Goal: Use online tool/utility: Use online tool/utility

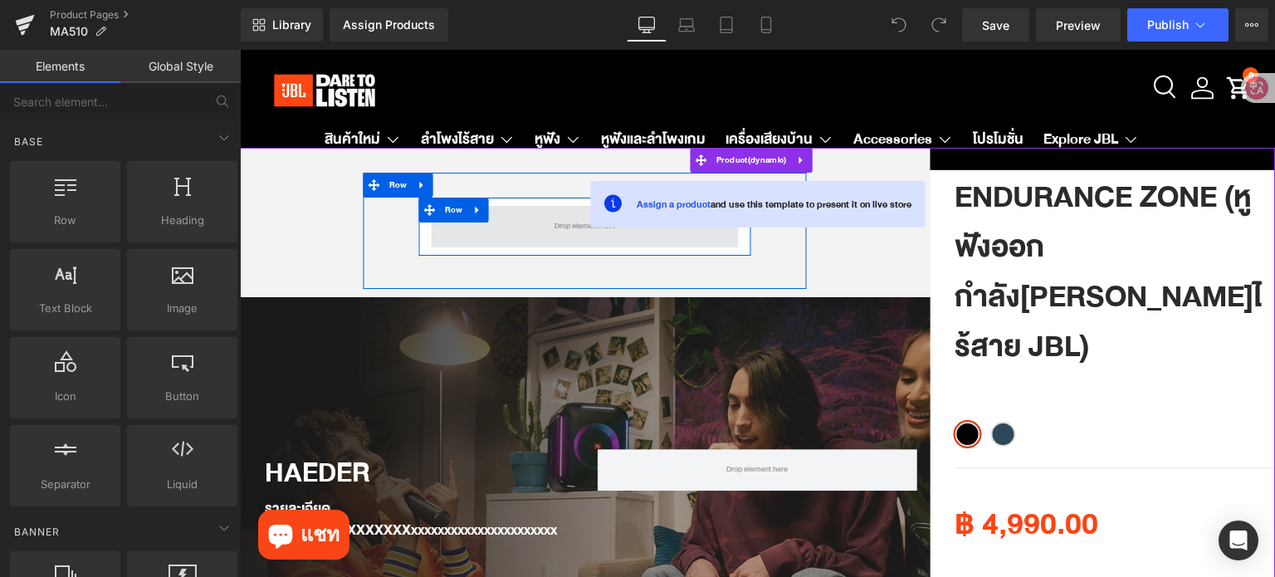
click at [506, 232] on span at bounding box center [585, 226] width 307 height 41
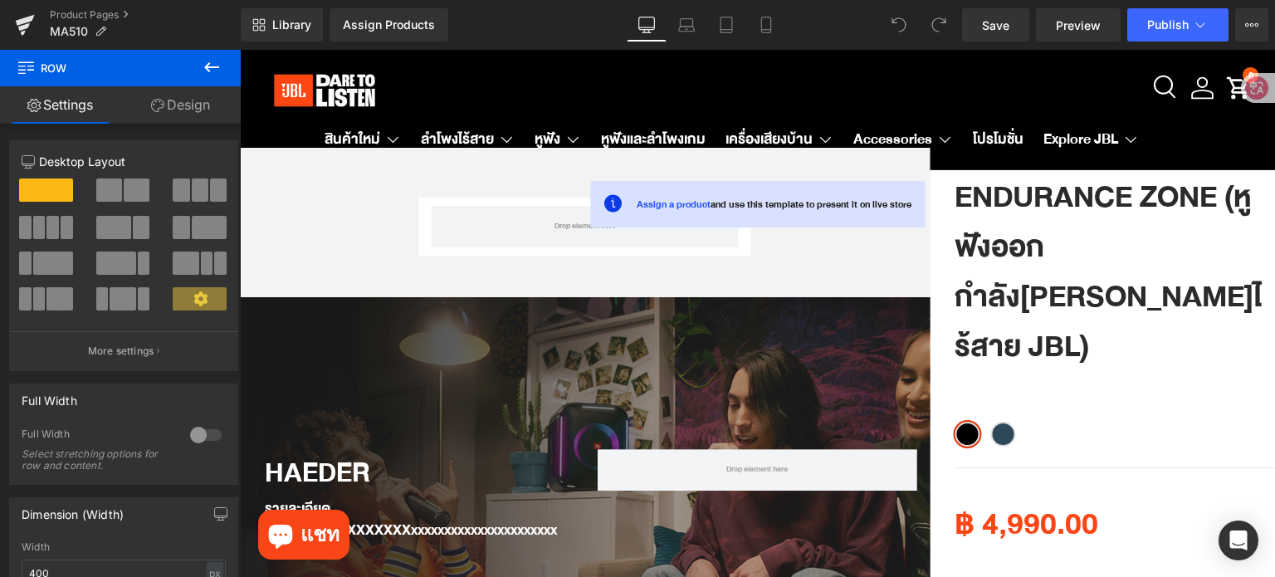
click at [210, 66] on icon at bounding box center [212, 67] width 20 height 20
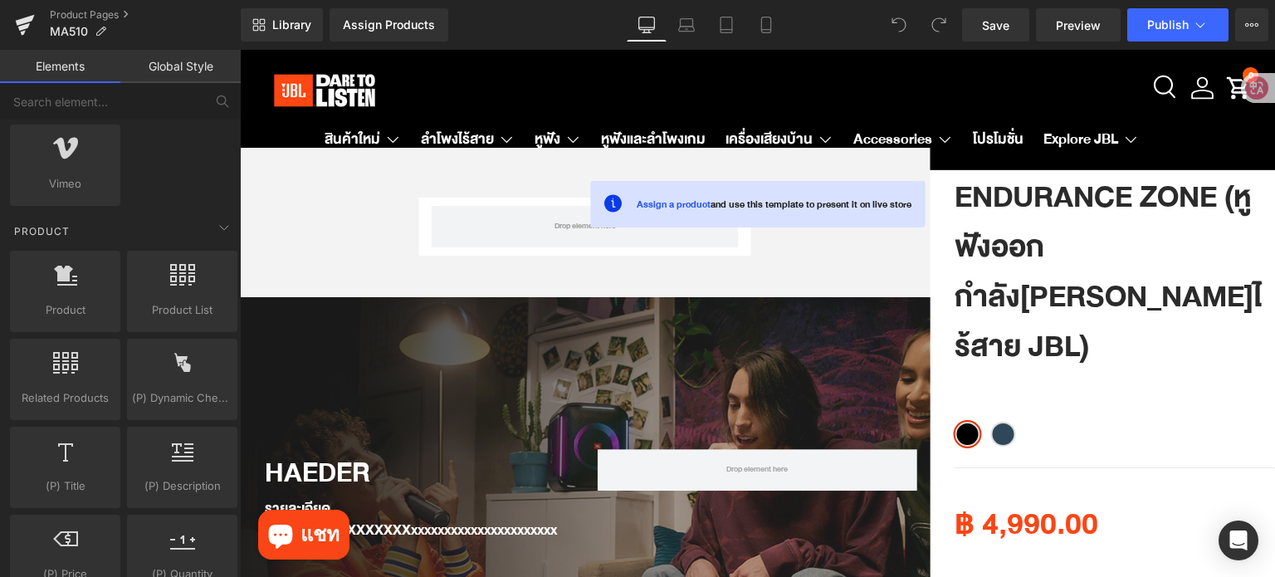
scroll to position [1328, 0]
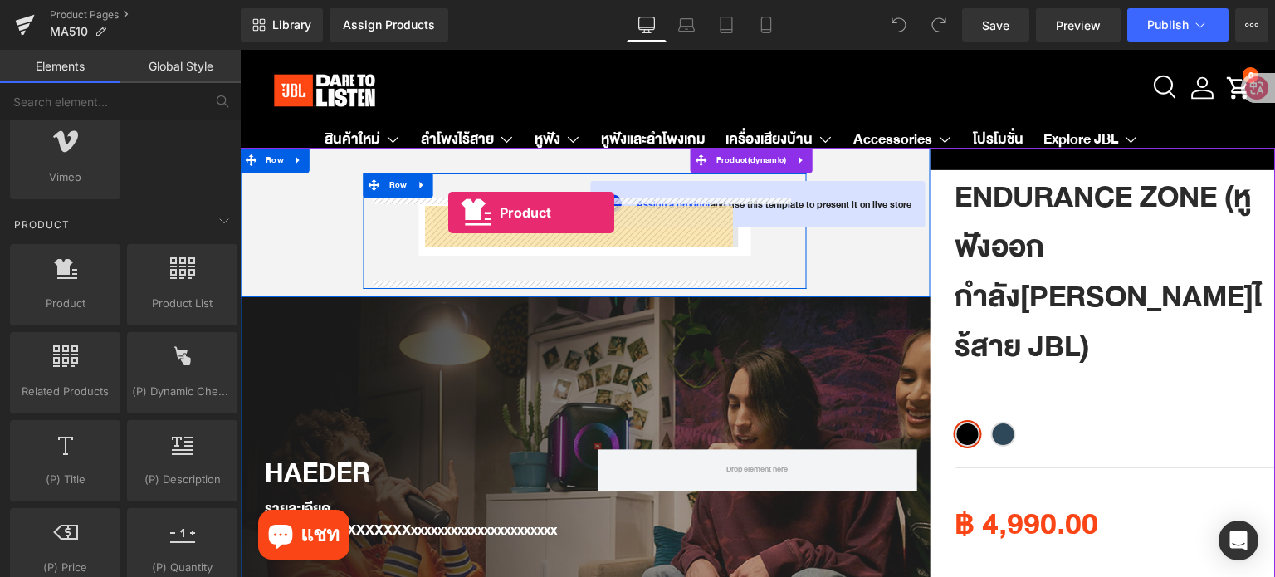
drag, startPoint x: 467, startPoint y: 324, endPoint x: 448, endPoint y: 212, distance: 113.6
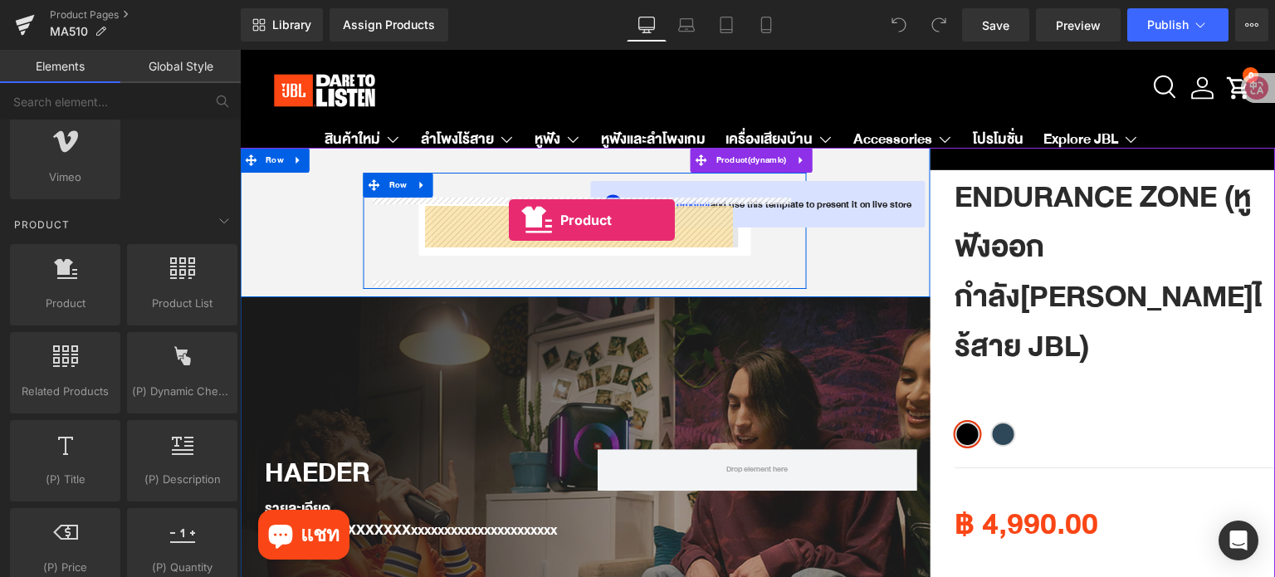
drag, startPoint x: 313, startPoint y: 344, endPoint x: 509, endPoint y: 220, distance: 231.6
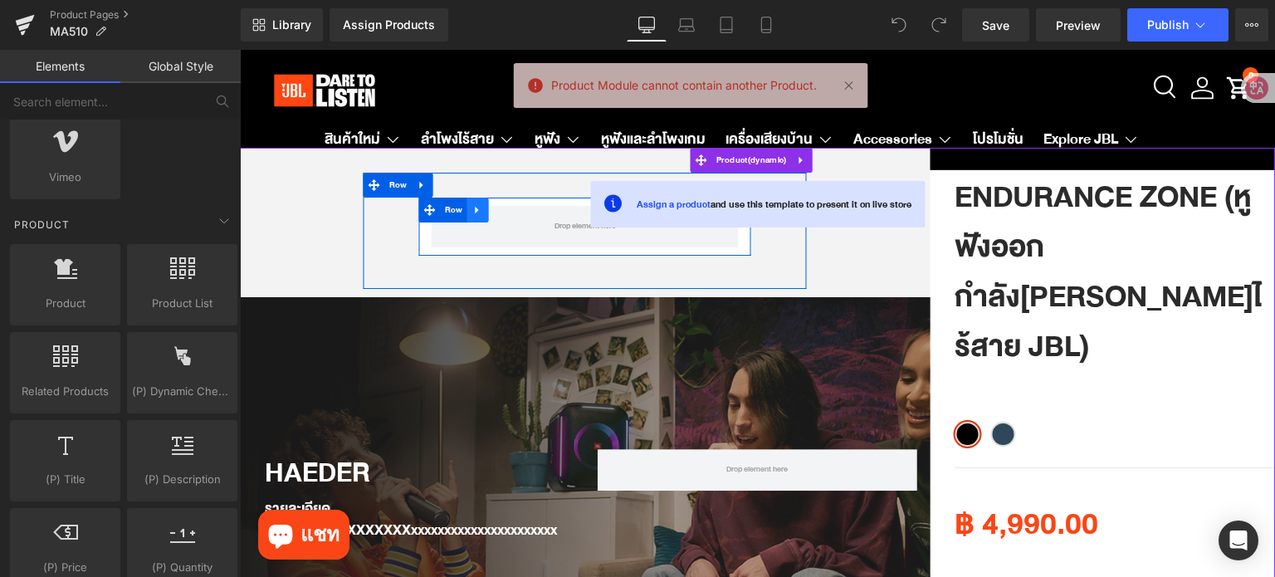
click at [472, 214] on icon at bounding box center [478, 210] width 12 height 12
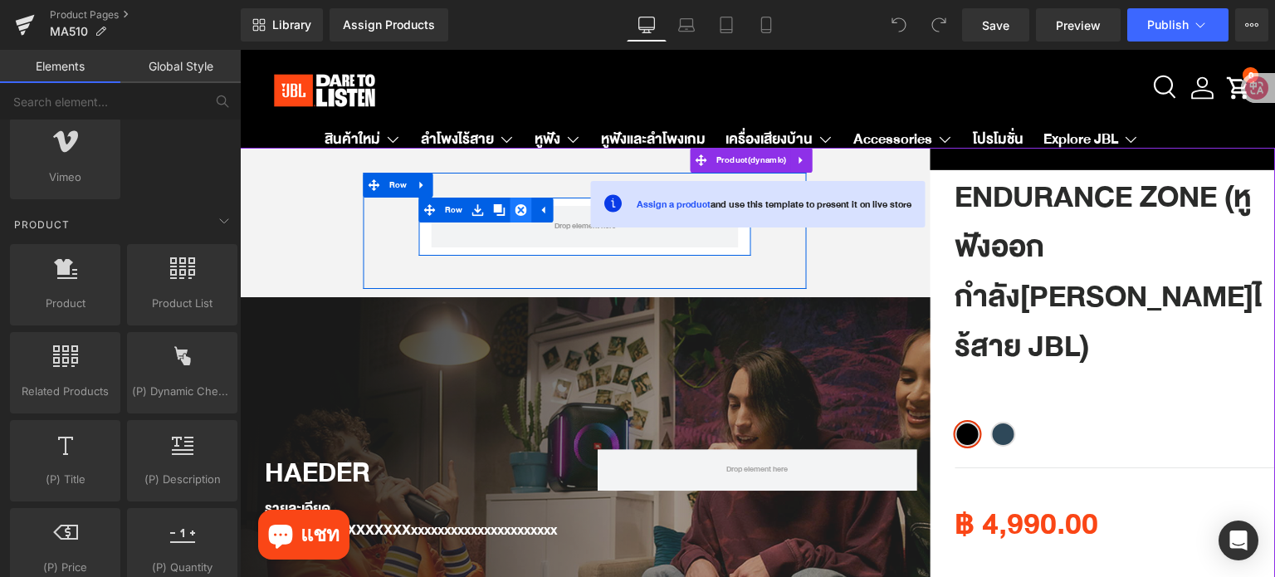
click at [518, 215] on icon at bounding box center [521, 210] width 12 height 12
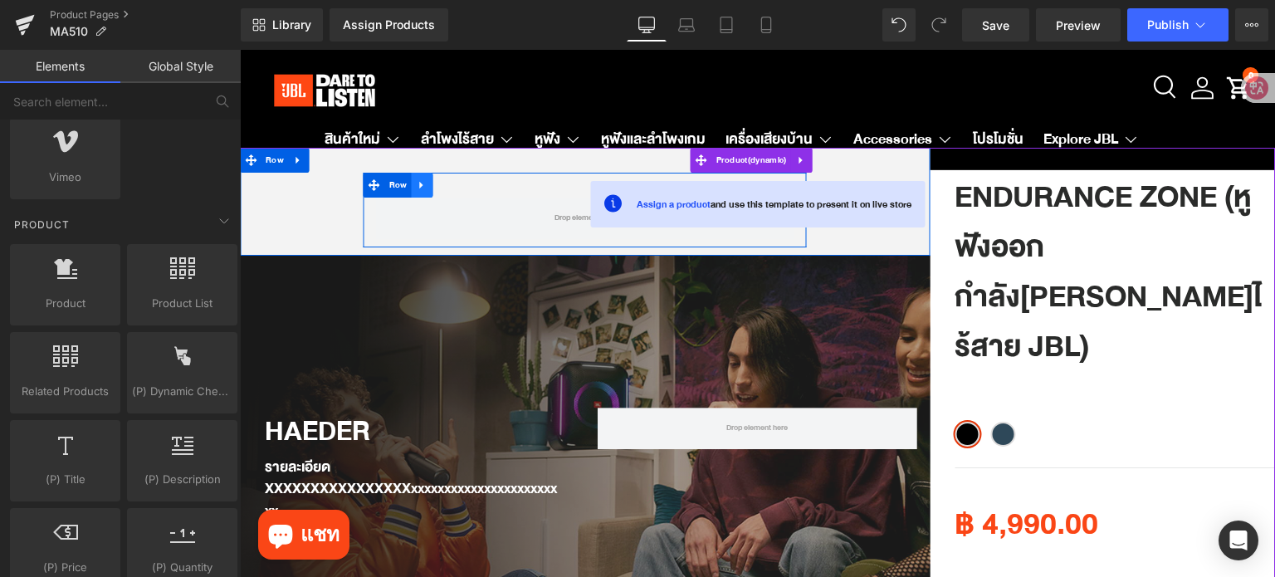
click at [422, 187] on link at bounding box center [423, 185] width 22 height 25
click at [461, 185] on icon at bounding box center [466, 185] width 12 height 12
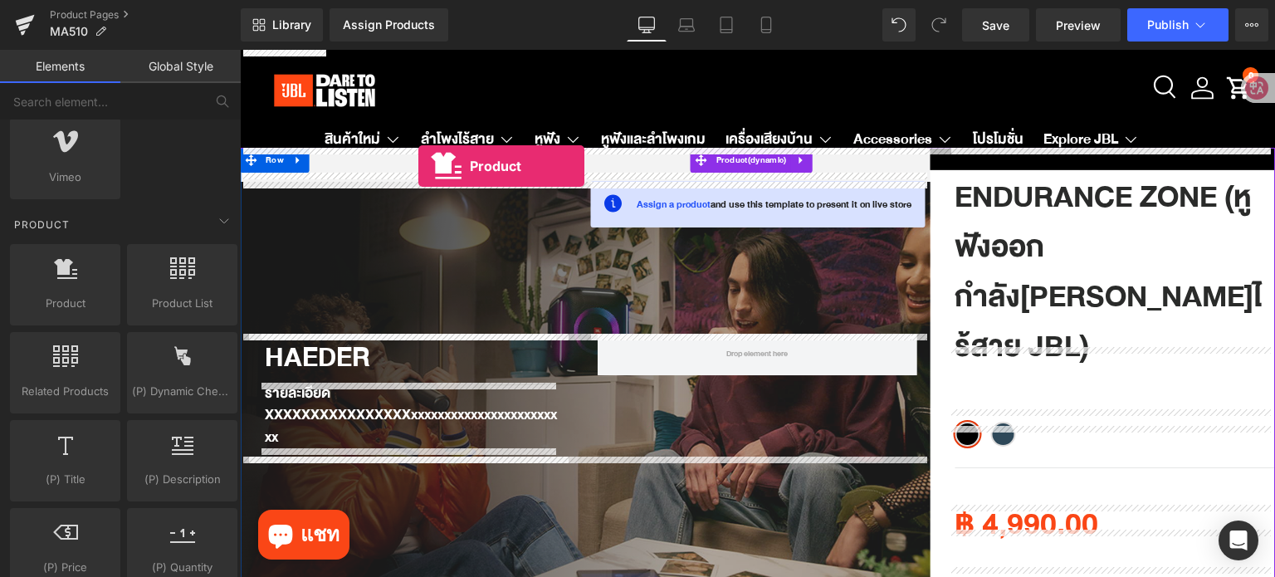
drag, startPoint x: 316, startPoint y: 342, endPoint x: 418, endPoint y: 166, distance: 203.4
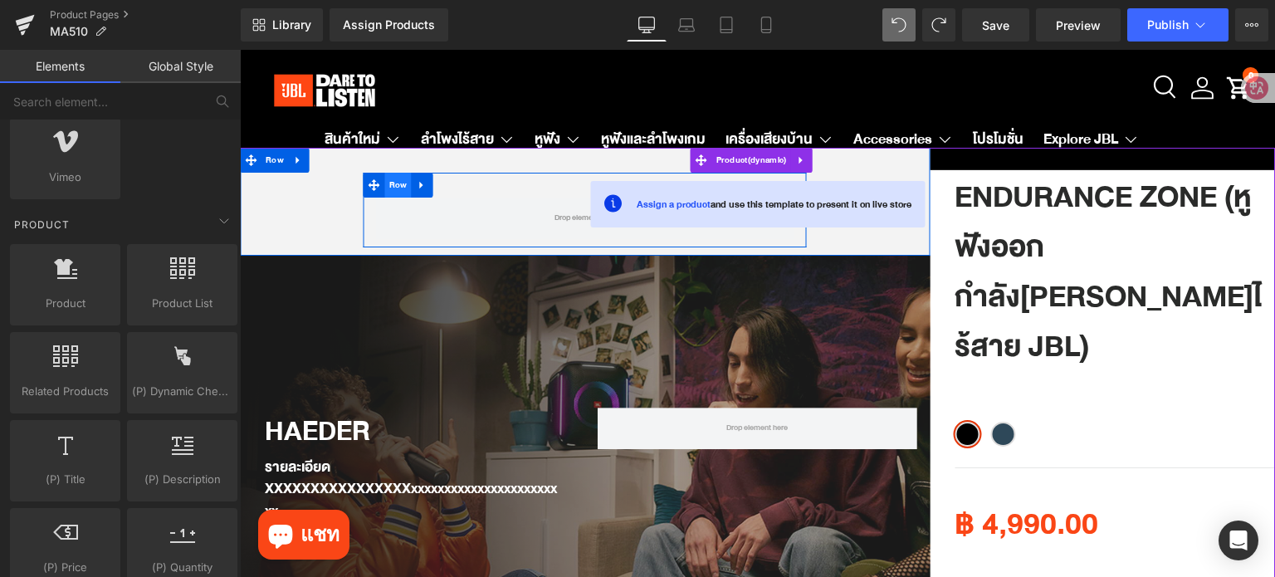
click at [390, 185] on span "Row" at bounding box center [398, 185] width 27 height 25
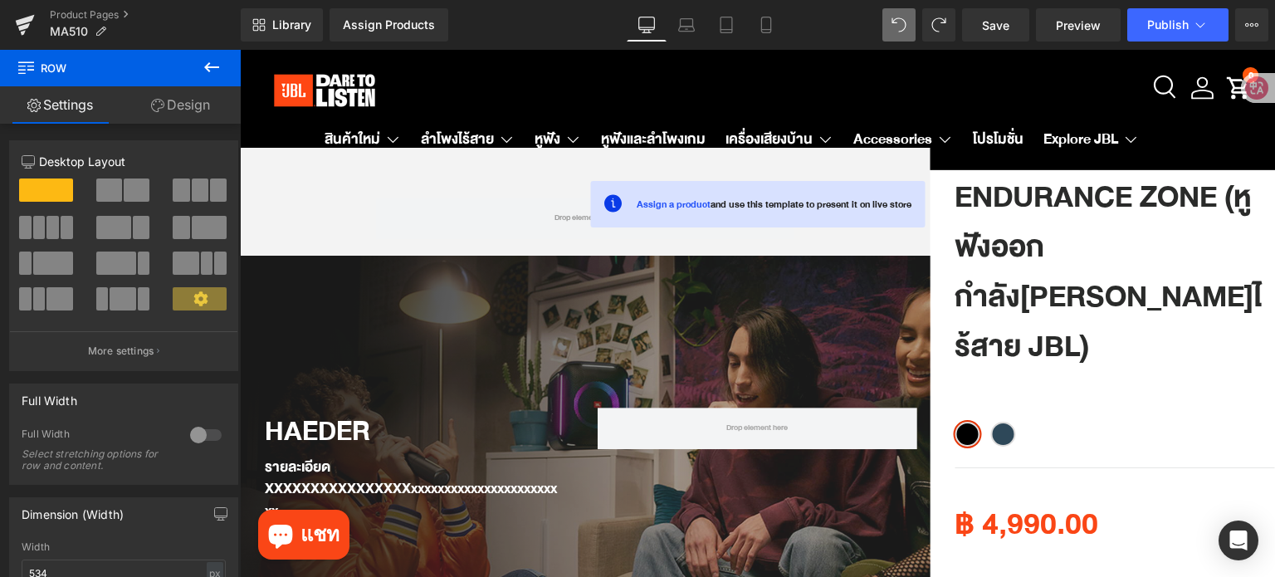
click at [209, 68] on icon at bounding box center [212, 67] width 20 height 20
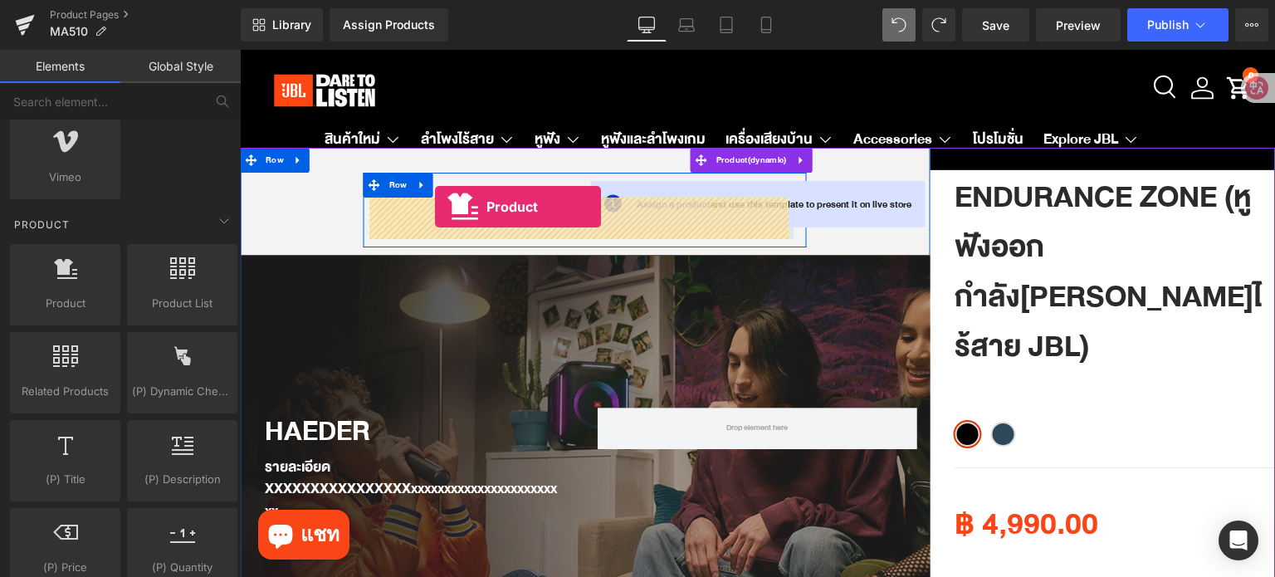
drag, startPoint x: 308, startPoint y: 331, endPoint x: 435, endPoint y: 207, distance: 177.8
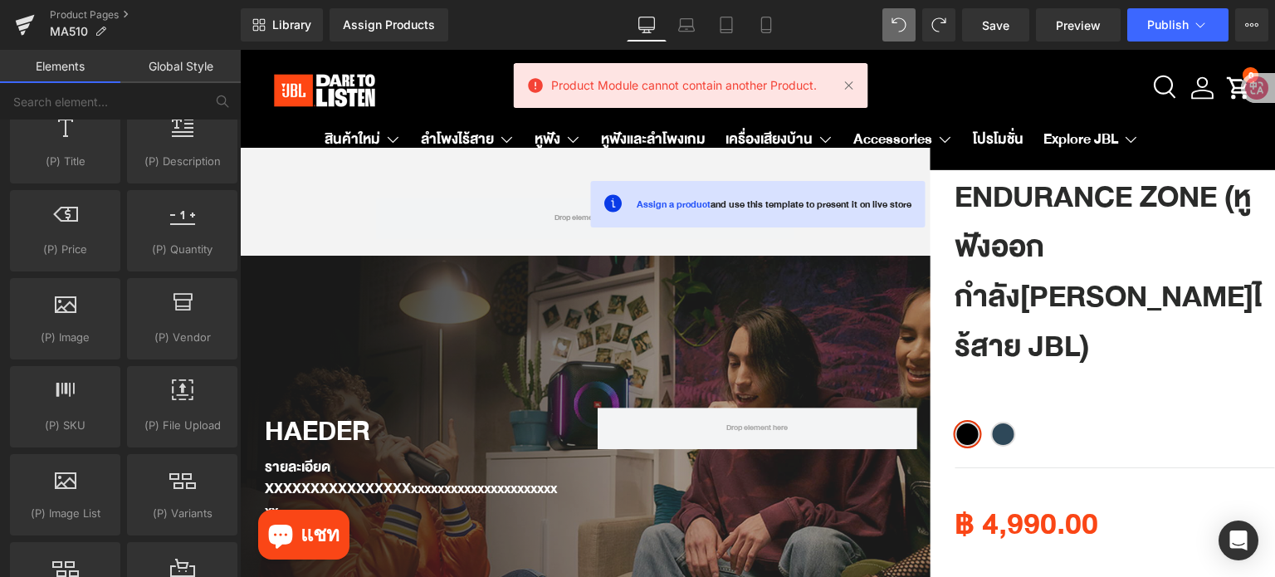
scroll to position [1660, 0]
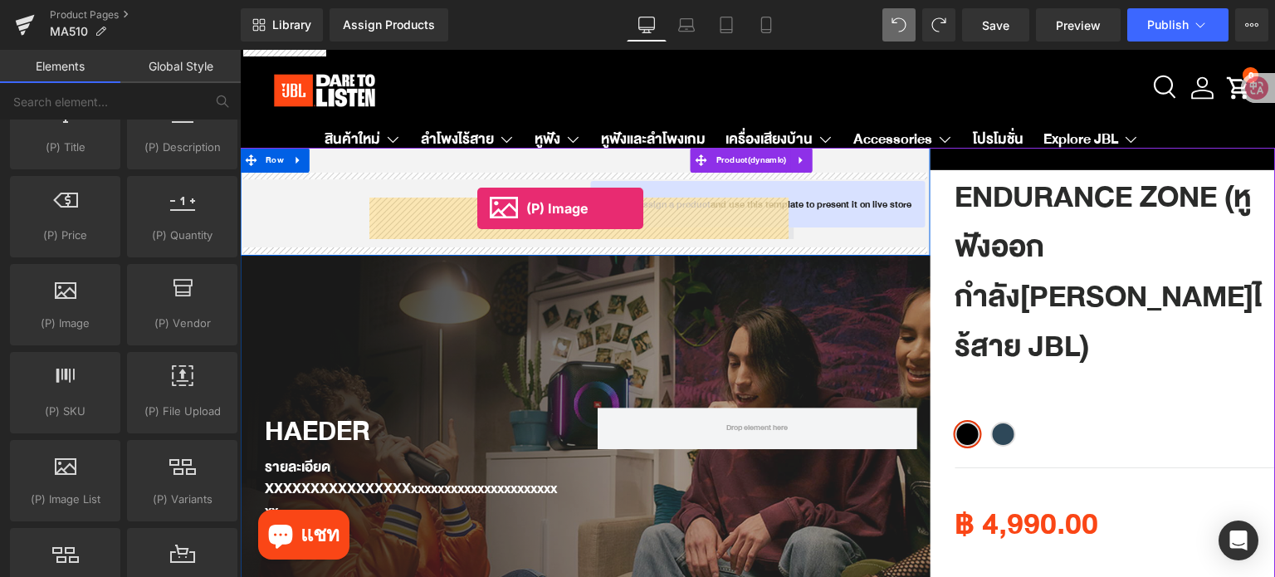
drag, startPoint x: 316, startPoint y: 361, endPoint x: 477, endPoint y: 208, distance: 221.9
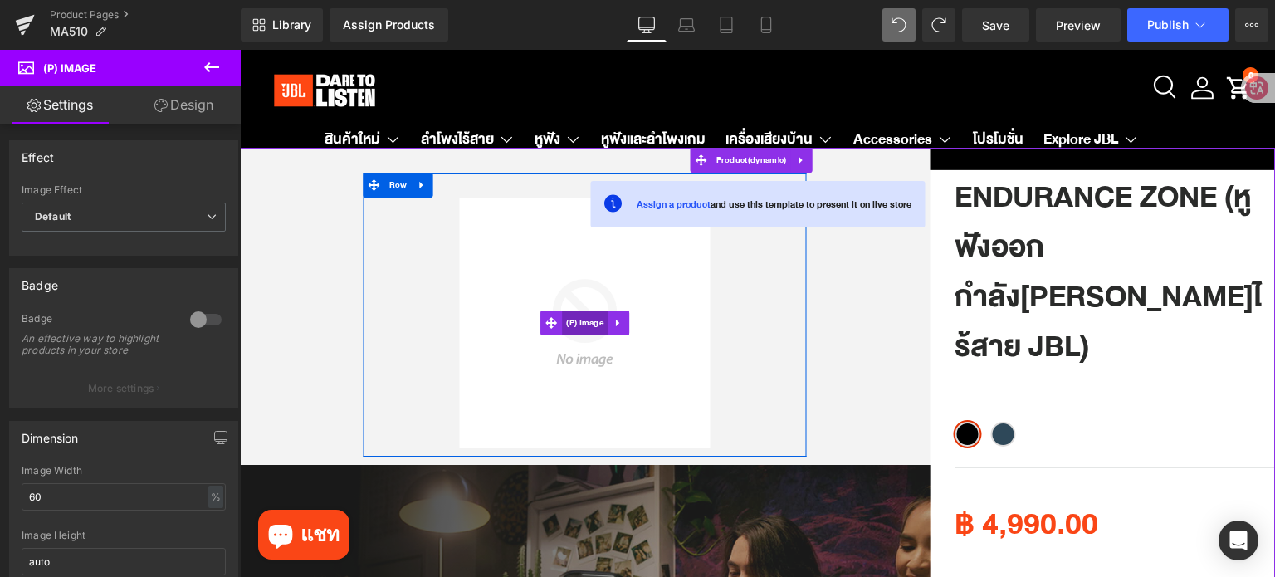
click at [587, 321] on span "(P) Image" at bounding box center [585, 322] width 46 height 25
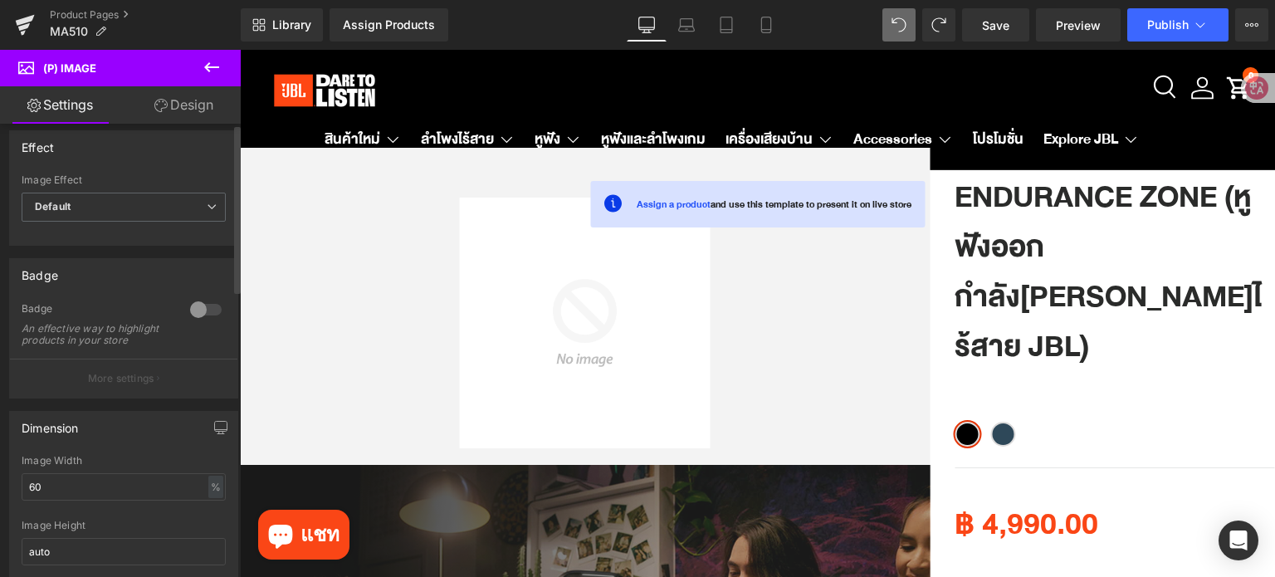
scroll to position [0, 0]
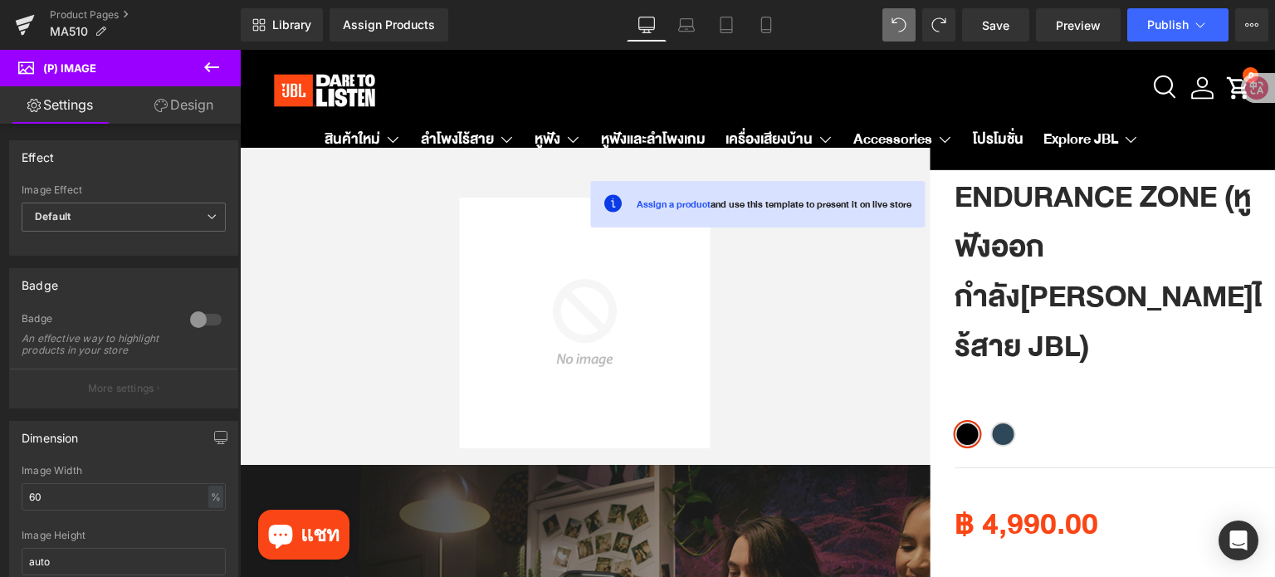
click at [218, 66] on icon at bounding box center [212, 67] width 20 height 20
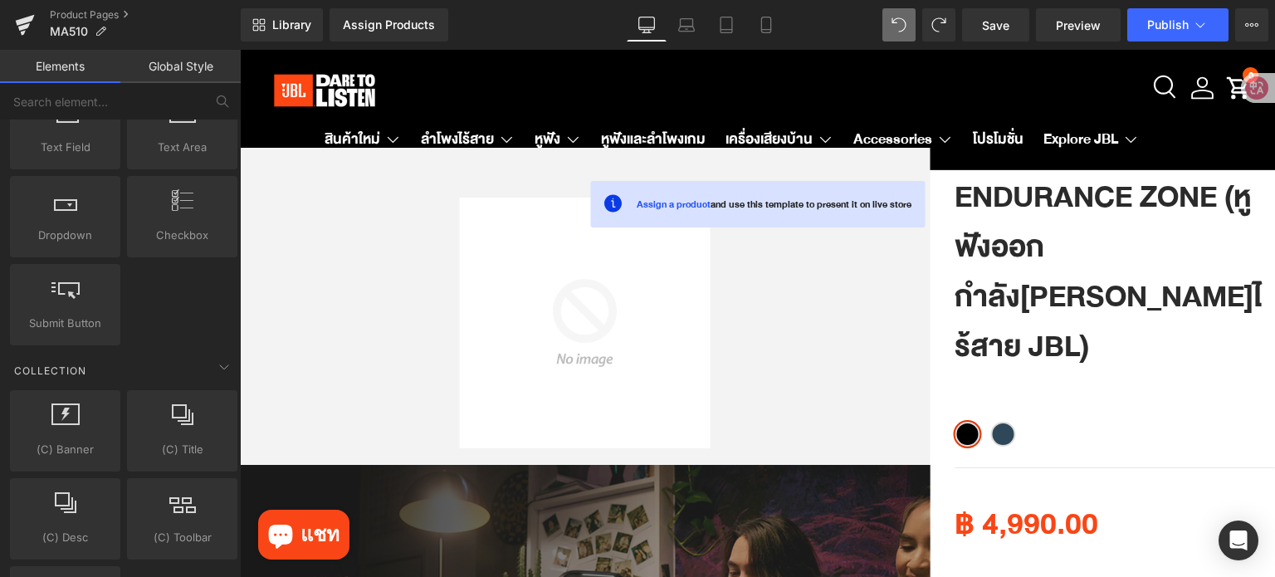
scroll to position [2904, 0]
